Goal: Task Accomplishment & Management: Manage account settings

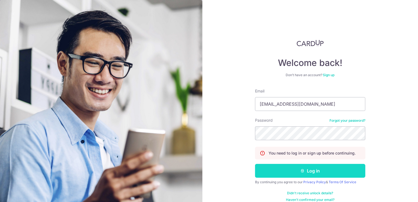
click at [323, 173] on button "Log in" at bounding box center [310, 171] width 110 height 14
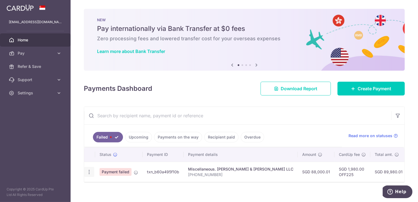
click at [88, 172] on icon "button" at bounding box center [89, 172] width 6 height 6
click at [109, 186] on span "Update payment" at bounding box center [119, 187] width 38 height 7
radio input "true"
type input "88,000.01"
type input "6641-08-2025"
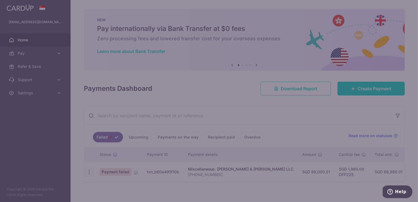
type input "OFF225"
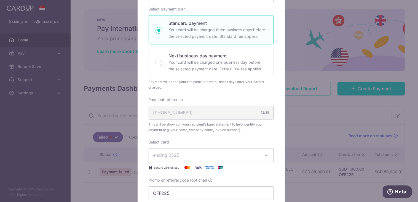
scroll to position [138, 0]
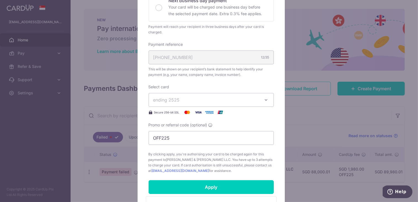
click at [258, 99] on button "ending 2525" at bounding box center [211, 100] width 125 height 14
click at [209, 125] on span "**** 2525" at bounding box center [211, 126] width 116 height 7
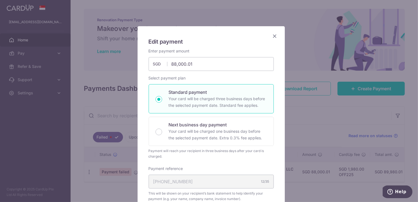
scroll to position [0, 0]
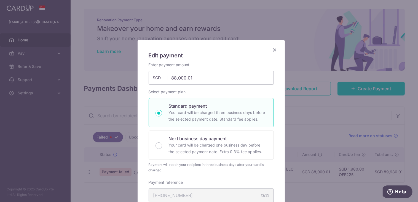
click at [275, 49] on icon "Close" at bounding box center [275, 49] width 7 height 7
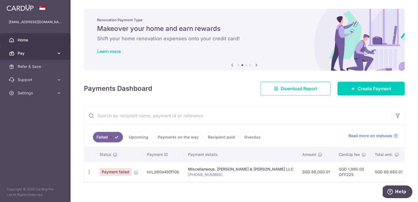
click at [55, 55] on link "Pay" at bounding box center [35, 53] width 71 height 13
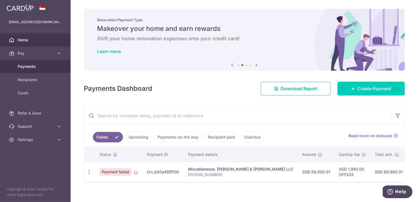
click at [37, 69] on span "Payments" at bounding box center [36, 67] width 36 height 6
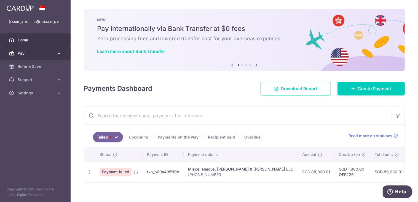
click at [60, 51] on icon at bounding box center [59, 54] width 6 height 6
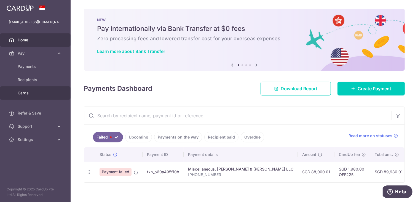
click at [38, 95] on span "Cards" at bounding box center [36, 93] width 36 height 6
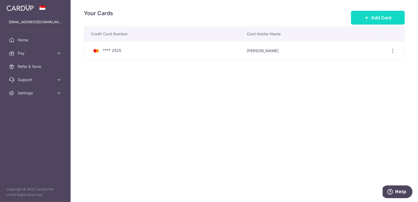
click at [373, 16] on span "Add Card" at bounding box center [382, 17] width 20 height 7
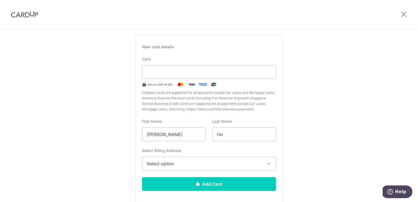
scroll to position [55, 0]
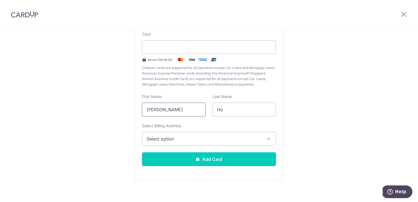
drag, startPoint x: 170, startPoint y: 110, endPoint x: 133, endPoint y: 111, distance: 37.0
click at [133, 111] on div "New Card Details New card details Your card number is incomplete. Card Secure 2…" at bounding box center [209, 90] width 418 height 232
type input "L"
type input "Pei Chien"
type input "Liao"
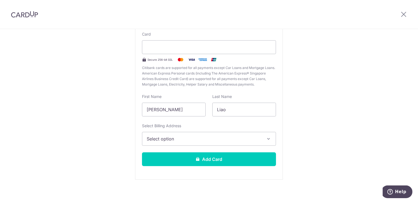
click at [254, 138] on span "Select option" at bounding box center [204, 139] width 115 height 7
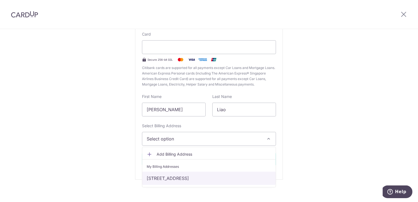
click at [204, 179] on link "Blk138B lor 1A Toa Payoh #04-18, Singapore, Singapore-312138" at bounding box center [209, 178] width 134 height 13
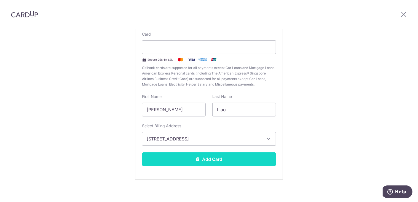
click at [221, 160] on button "Add Card" at bounding box center [209, 159] width 134 height 14
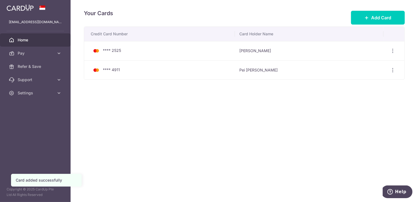
click at [39, 43] on link "Home" at bounding box center [35, 39] width 71 height 13
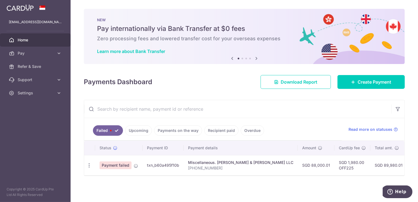
click at [89, 163] on td "Update payment" at bounding box center [89, 165] width 11 height 20
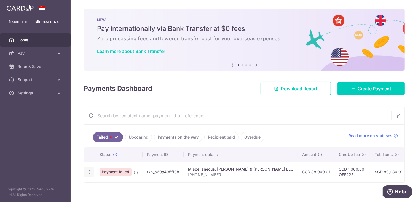
click at [89, 173] on icon "button" at bounding box center [89, 172] width 6 height 6
click at [102, 187] on span "Update payment" at bounding box center [119, 187] width 38 height 7
radio input "true"
type input "88,000.01"
type input "6641-08-2025"
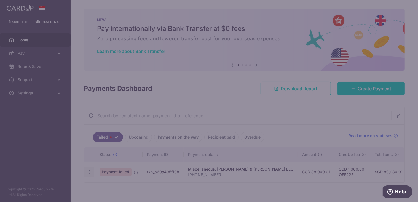
type input "OFF225"
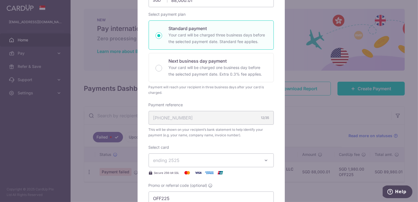
scroll to position [110, 0]
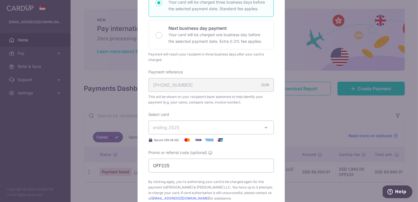
click at [237, 129] on span "ending 2525" at bounding box center [206, 127] width 106 height 7
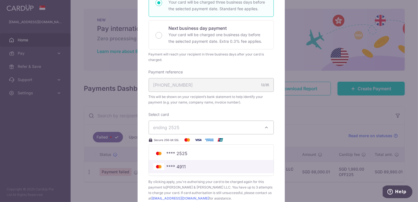
click at [199, 168] on span "**** 4911" at bounding box center [211, 166] width 116 height 7
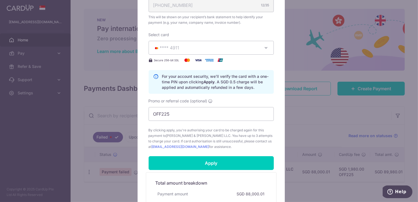
scroll to position [193, 0]
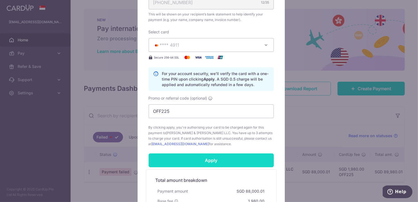
click at [226, 158] on input "Apply" at bounding box center [211, 160] width 125 height 14
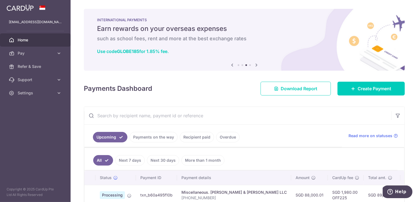
click at [255, 64] on icon at bounding box center [256, 65] width 7 height 7
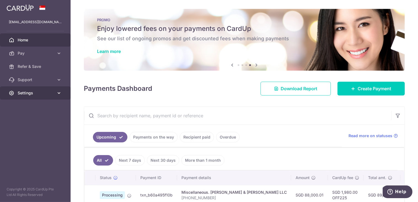
click at [57, 96] on link "Settings" at bounding box center [35, 92] width 71 height 13
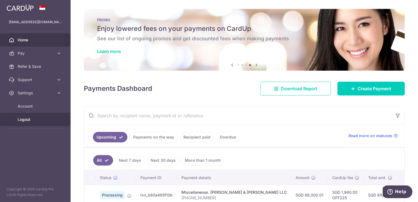
click at [30, 120] on span "Logout" at bounding box center [36, 120] width 36 height 6
